Goal: Information Seeking & Learning: Learn about a topic

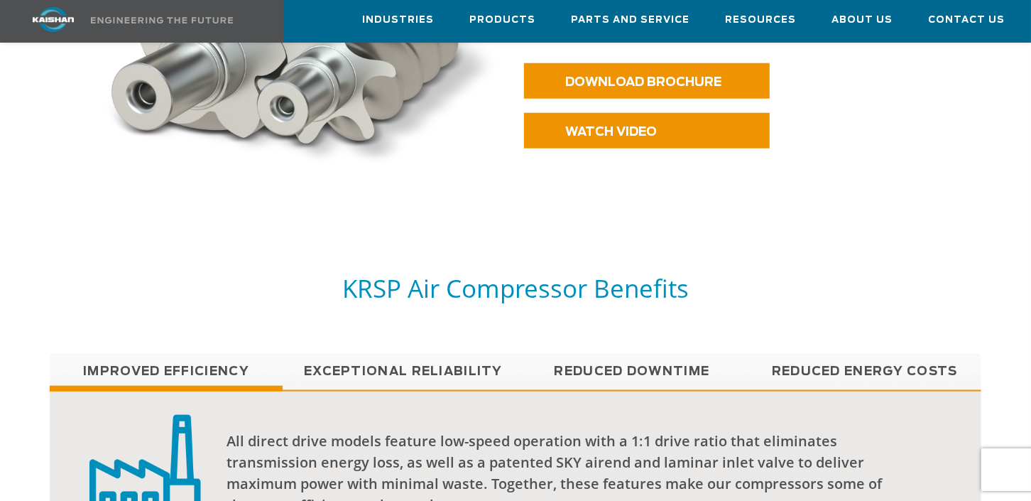
scroll to position [992, 0]
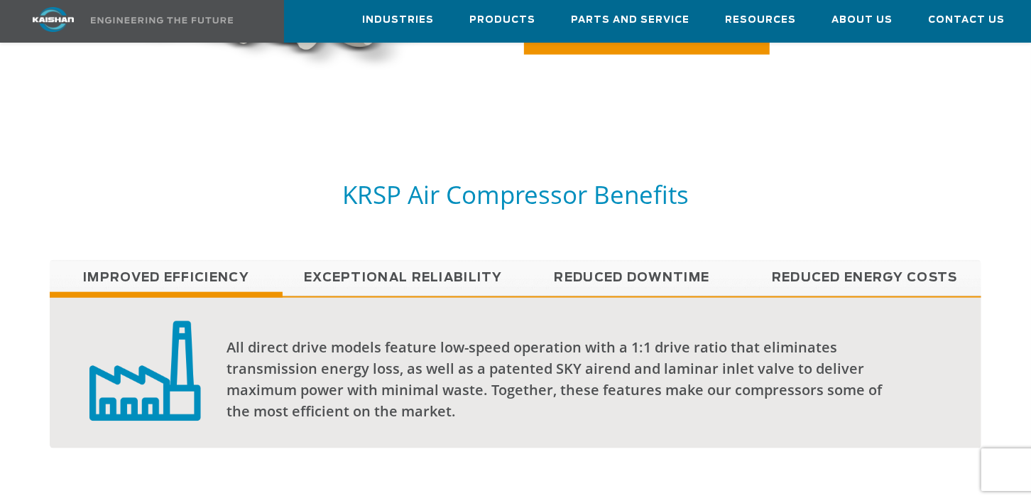
click at [376, 260] on link "Exceptional reliability" at bounding box center [399, 278] width 233 height 36
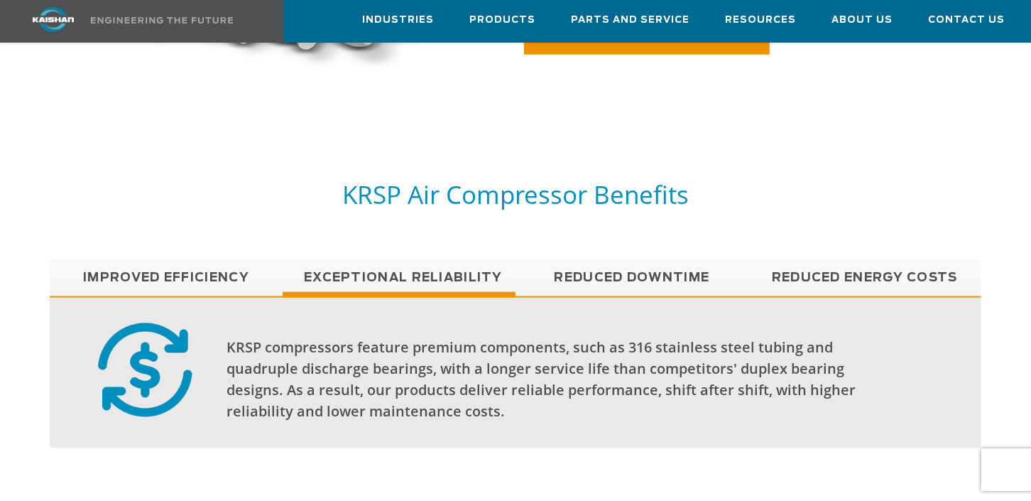
click at [589, 260] on link "Reduced Downtime" at bounding box center [632, 278] width 233 height 36
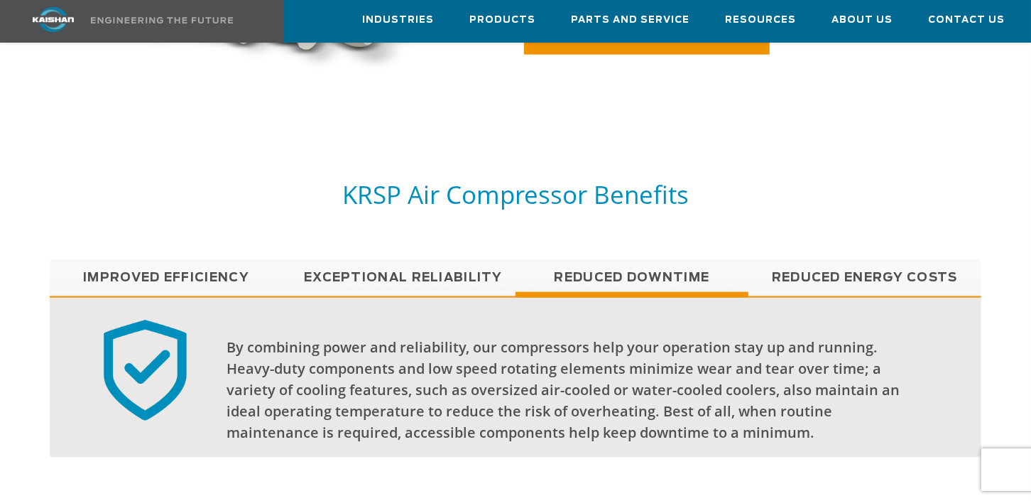
click at [796, 260] on link "Reduced Energy Costs" at bounding box center [865, 278] width 233 height 36
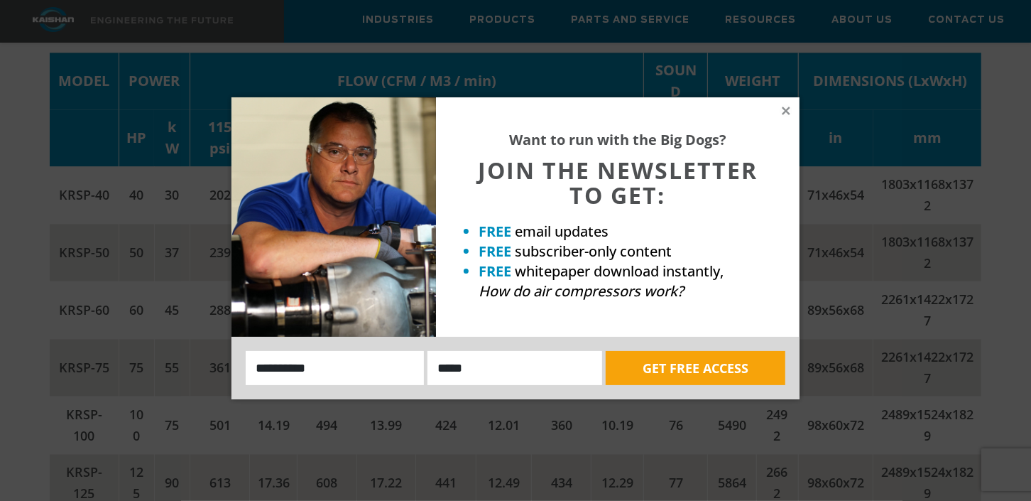
scroll to position [2244, 0]
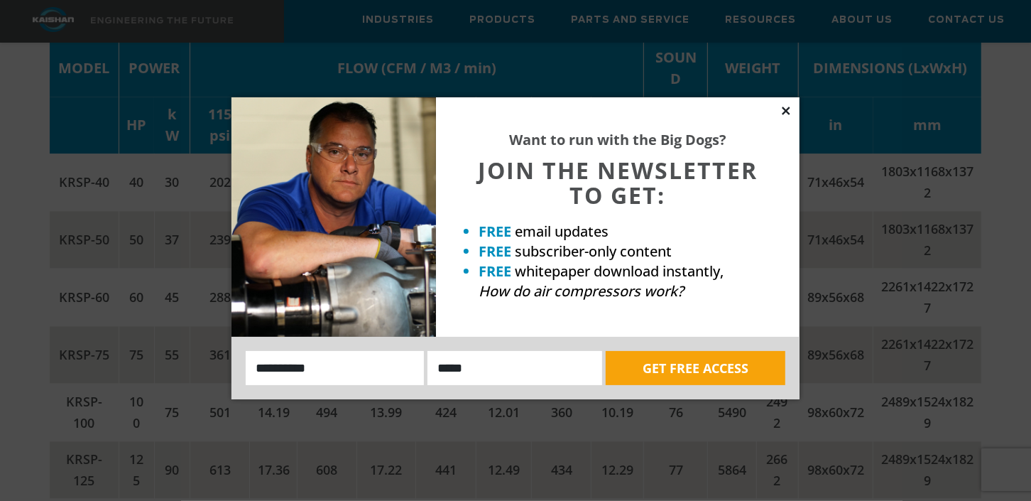
click at [786, 113] on icon at bounding box center [786, 110] width 13 height 13
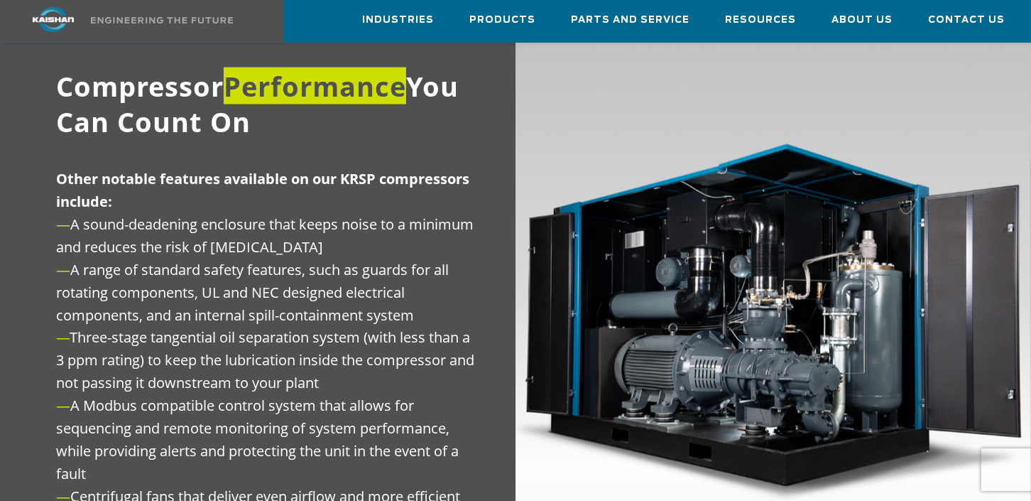
scroll to position [0, 0]
